Goal: Transaction & Acquisition: Purchase product/service

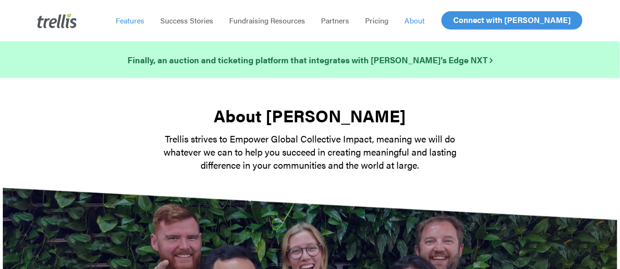
click at [134, 23] on span "Features" at bounding box center [130, 20] width 29 height 11
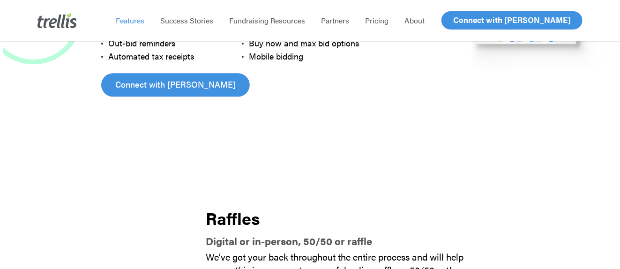
scroll to position [797, 0]
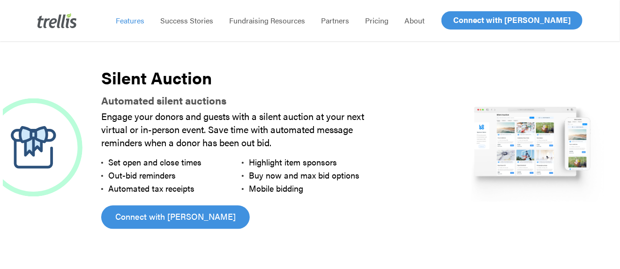
click at [322, 154] on div "Engage your donors and guests with a silent auction at your next virtual or in-…" at bounding box center [241, 152] width 281 height 85
click at [57, 21] on img at bounding box center [57, 20] width 39 height 15
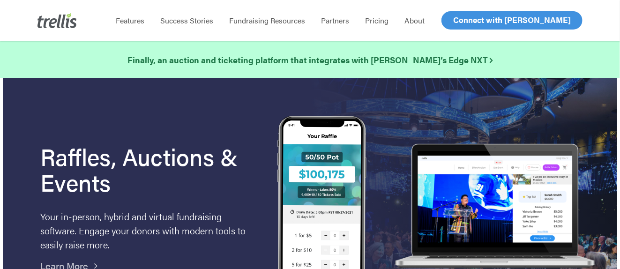
scroll to position [141, 0]
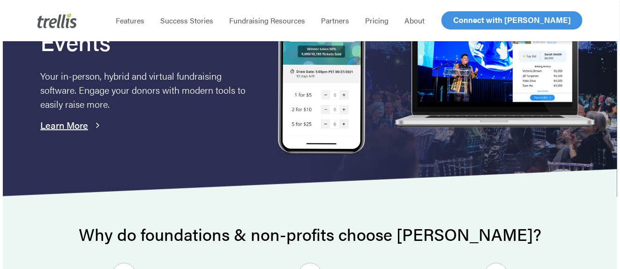
click at [63, 122] on link "Learn More" at bounding box center [64, 125] width 48 height 14
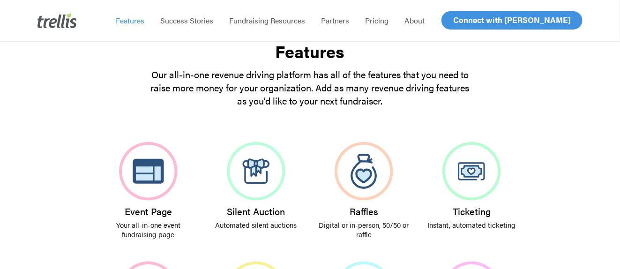
scroll to position [328, 0]
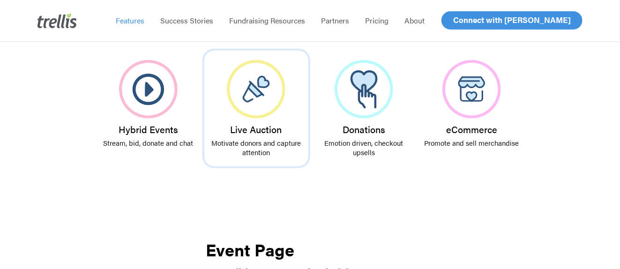
click at [263, 86] on img at bounding box center [256, 89] width 59 height 59
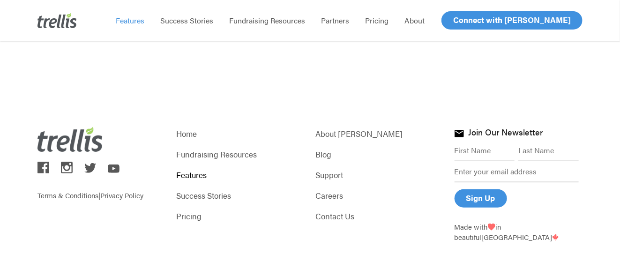
scroll to position [3025, 0]
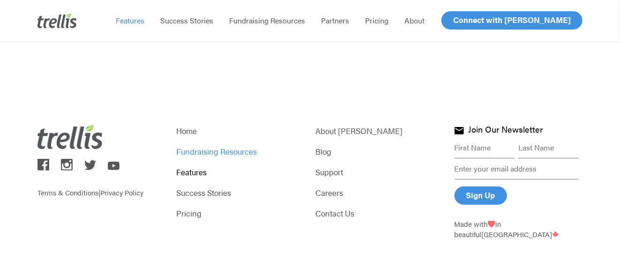
click at [206, 145] on link "Fundraising Resources" at bounding box center [241, 151] width 128 height 13
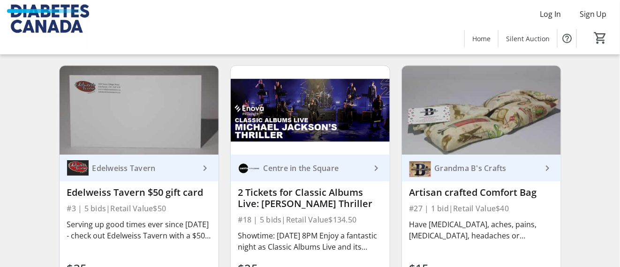
scroll to position [2157, 0]
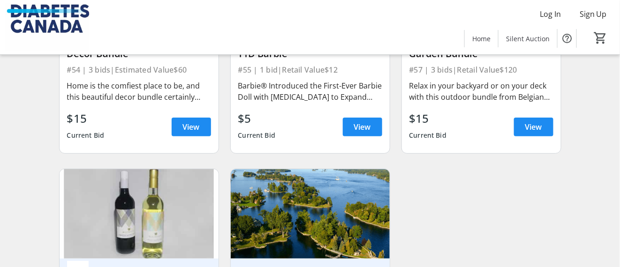
scroll to position [4901, 0]
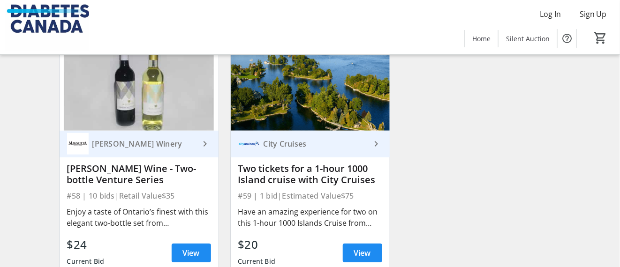
click at [295, 149] on div "City Cruises" at bounding box center [315, 143] width 111 height 9
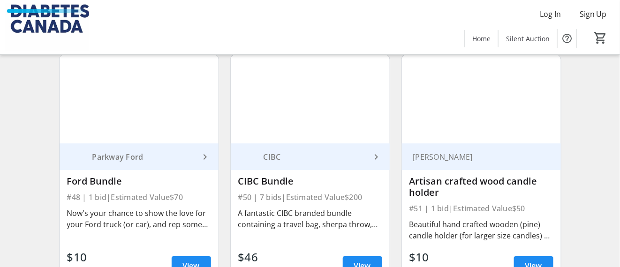
scroll to position [4479, 0]
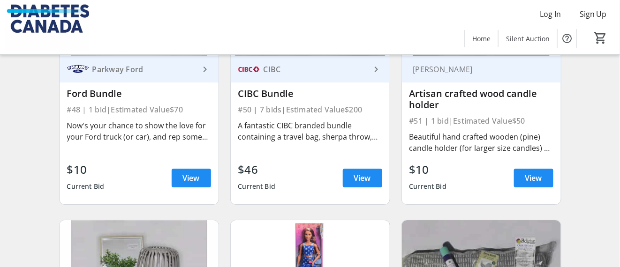
click at [319, 136] on div "A fantastic CIBC branded bundle containing a travel bag, sherpa throw, and Iglo…" at bounding box center [310, 131] width 144 height 23
click at [290, 143] on div "A fantastic CIBC branded bundle containing a travel bag, sherpa throw, and Iglo…" at bounding box center [310, 131] width 144 height 23
click at [371, 183] on span at bounding box center [362, 178] width 39 height 23
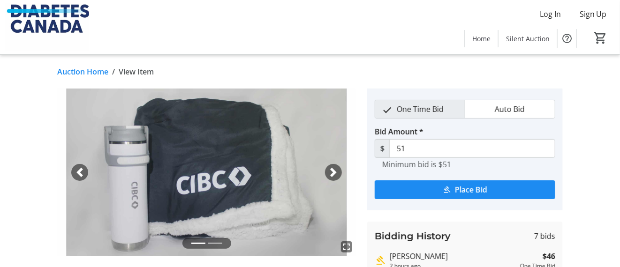
click at [337, 169] on span "button" at bounding box center [333, 172] width 9 height 9
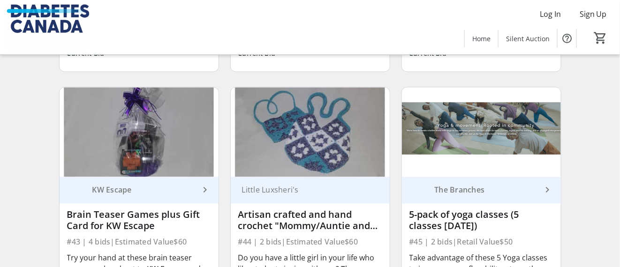
scroll to position [4150, 0]
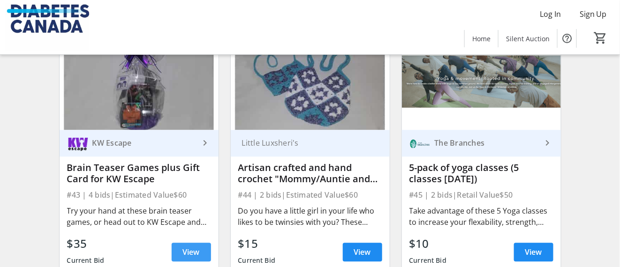
click at [184, 256] on span "View" at bounding box center [191, 252] width 17 height 11
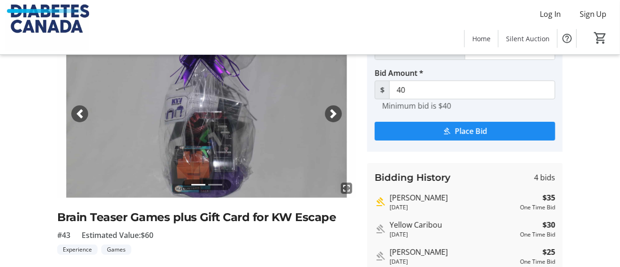
scroll to position [188, 0]
